Goal: Navigation & Orientation: Find specific page/section

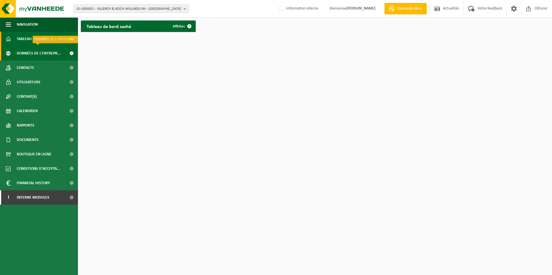
click at [38, 48] on span "Données de l'entrepr..." at bounding box center [39, 53] width 44 height 14
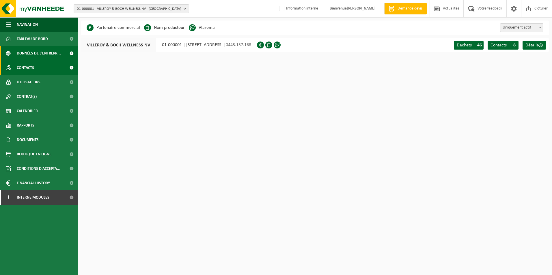
click at [43, 61] on link "Contacts" at bounding box center [39, 68] width 78 height 14
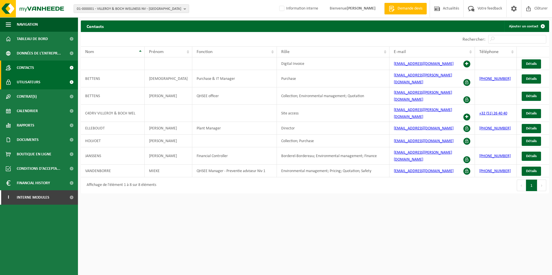
click at [35, 78] on span "Utilisateurs" at bounding box center [29, 82] width 24 height 14
